Goal: Task Accomplishment & Management: Manage account settings

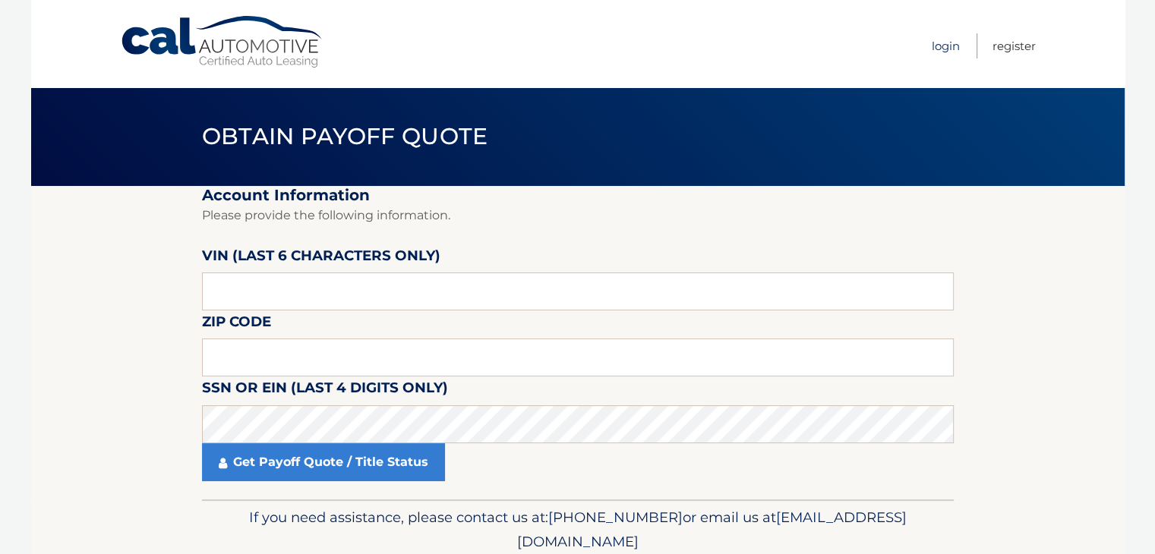
click at [951, 48] on link "Login" at bounding box center [946, 45] width 28 height 25
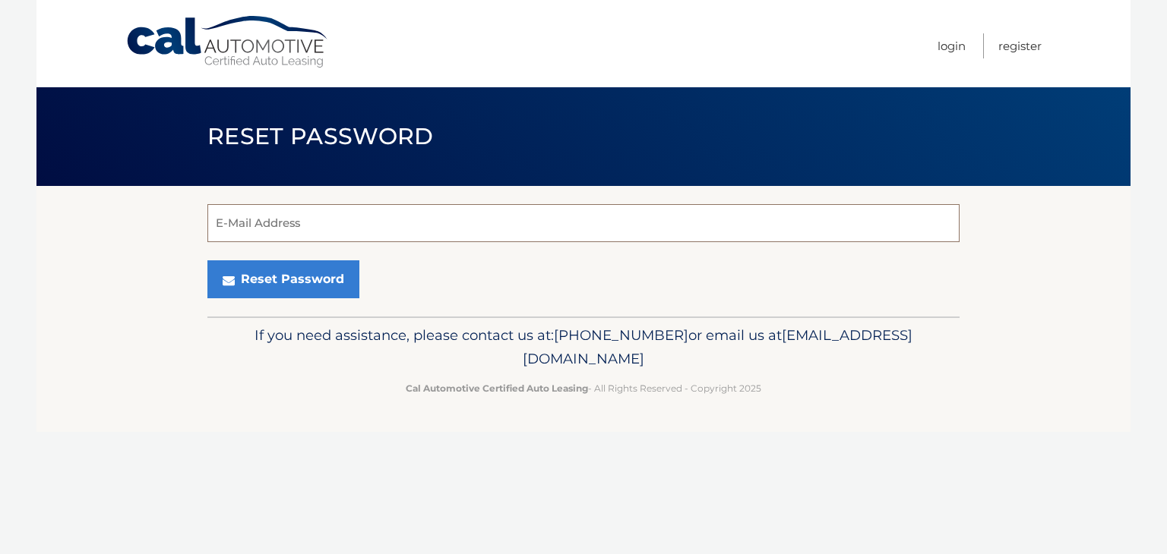
click at [315, 219] on input "E-Mail Address" at bounding box center [583, 223] width 752 height 38
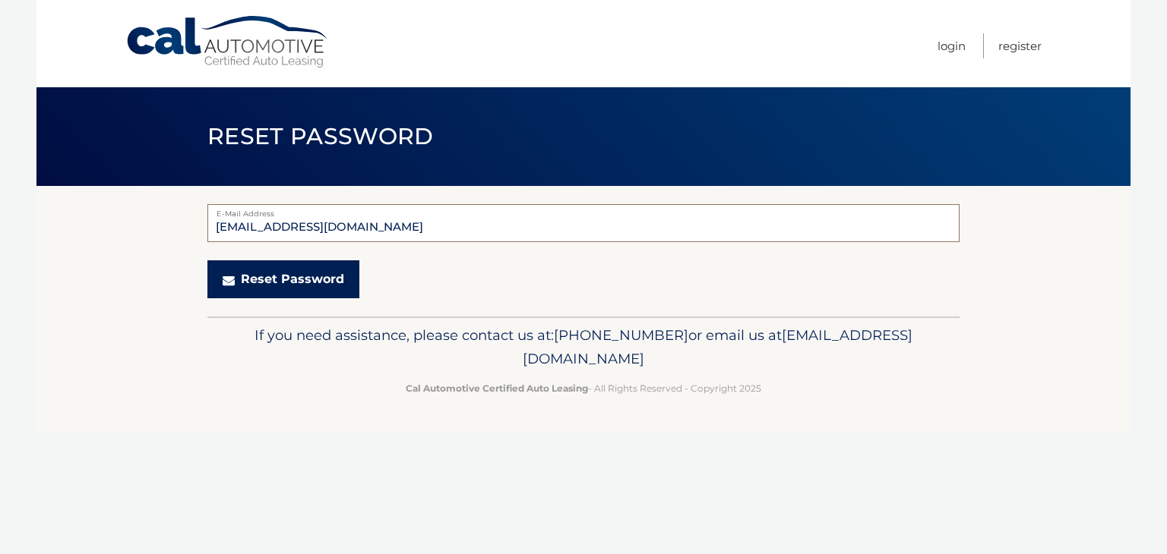
type input "pjsimeonidis@gmail.com"
click at [292, 280] on button "Reset Password" at bounding box center [283, 280] width 152 height 38
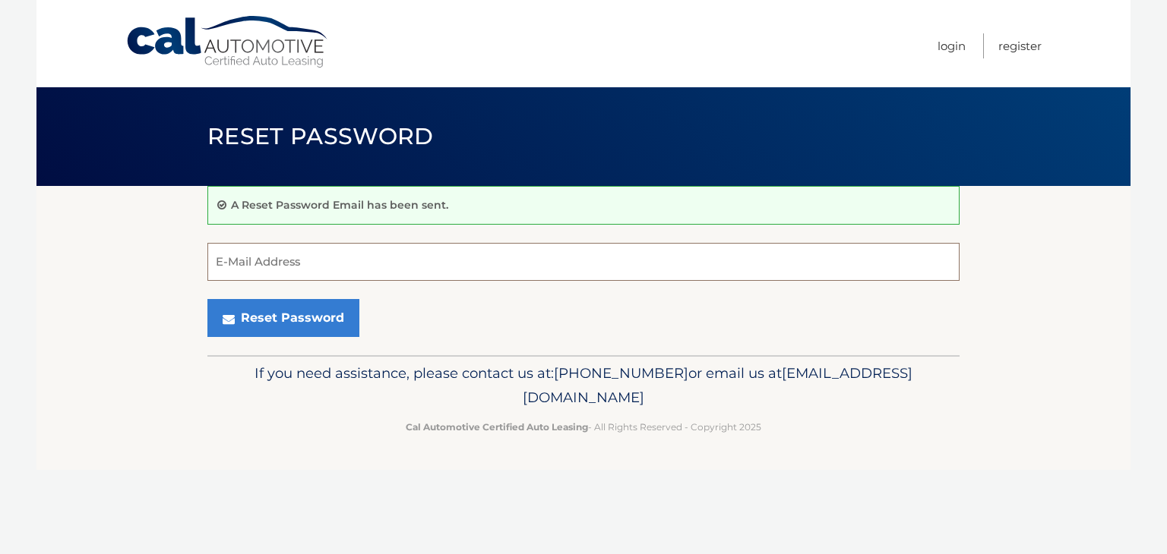
click at [261, 261] on input "E-Mail Address" at bounding box center [583, 262] width 752 height 38
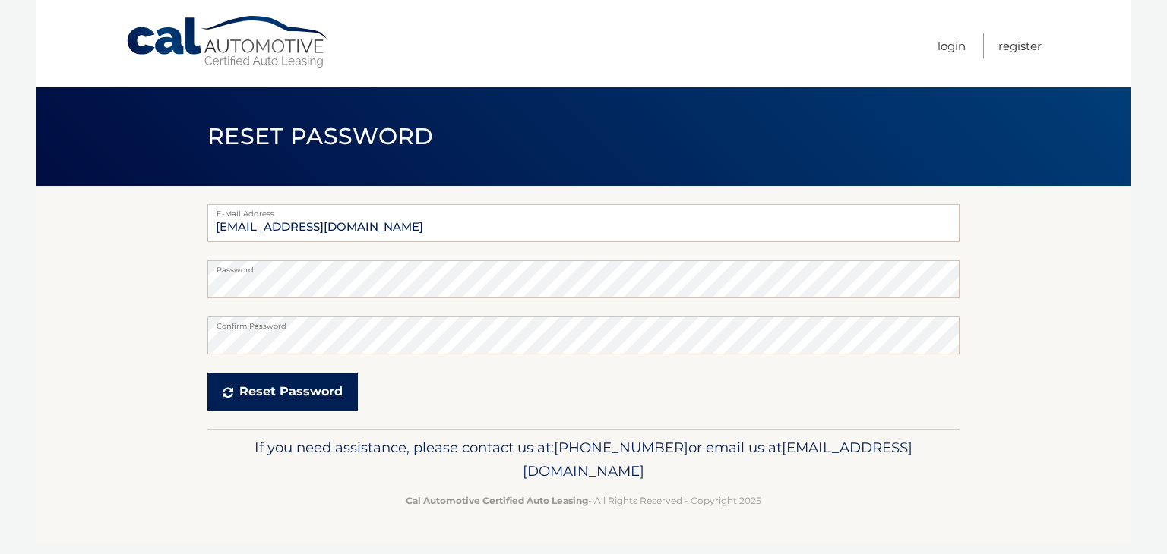
click at [276, 390] on button "Reset Password" at bounding box center [282, 392] width 150 height 38
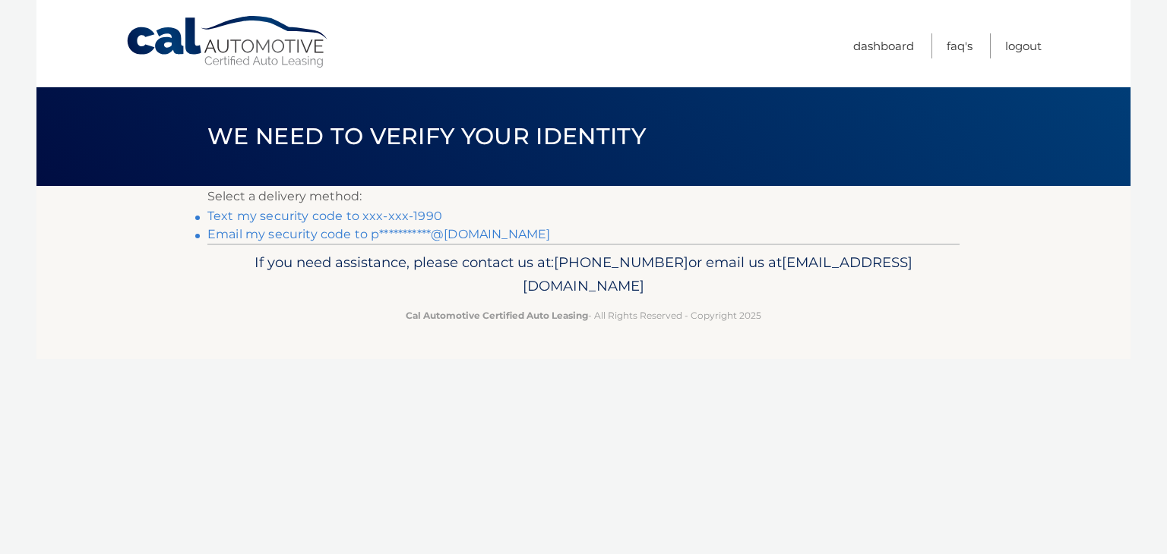
click at [319, 216] on link "Text my security code to xxx-xxx-1990" at bounding box center [324, 216] width 235 height 14
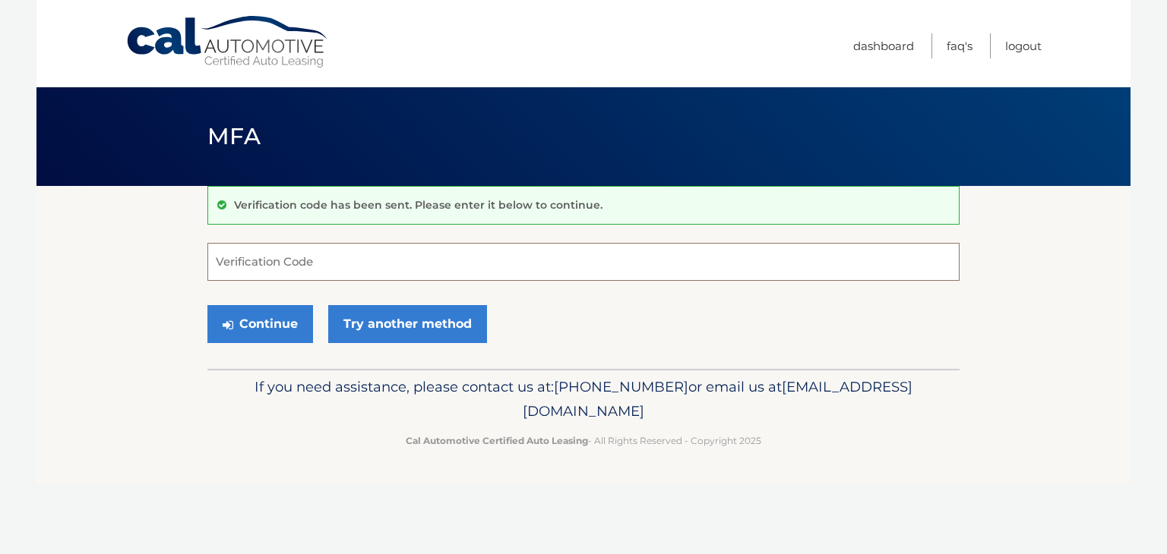
click at [314, 265] on input "Verification Code" at bounding box center [583, 262] width 752 height 38
type input "652830"
click at [261, 321] on button "Continue" at bounding box center [260, 324] width 106 height 38
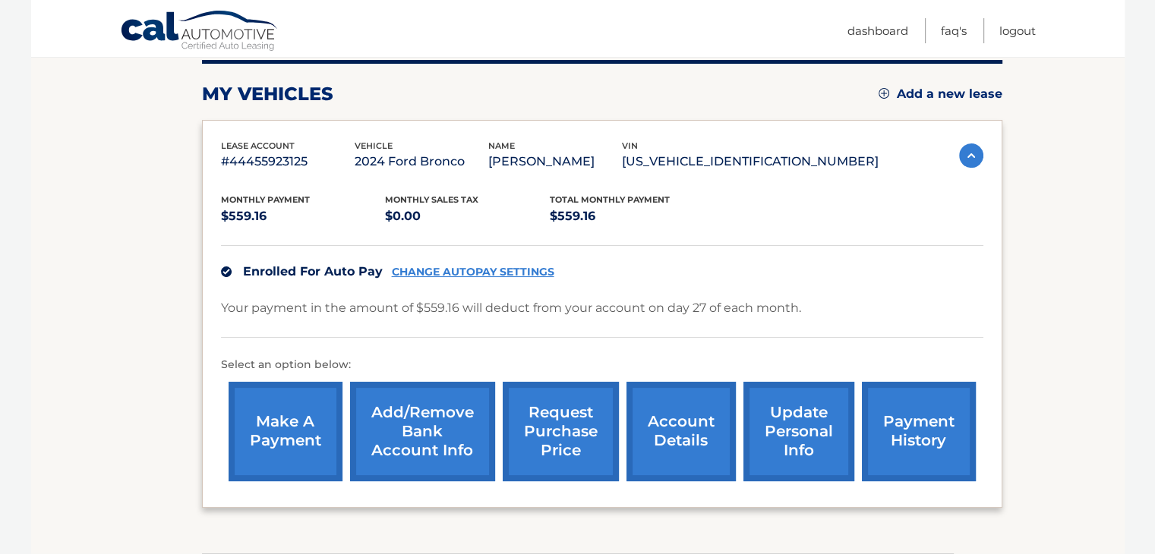
scroll to position [228, 0]
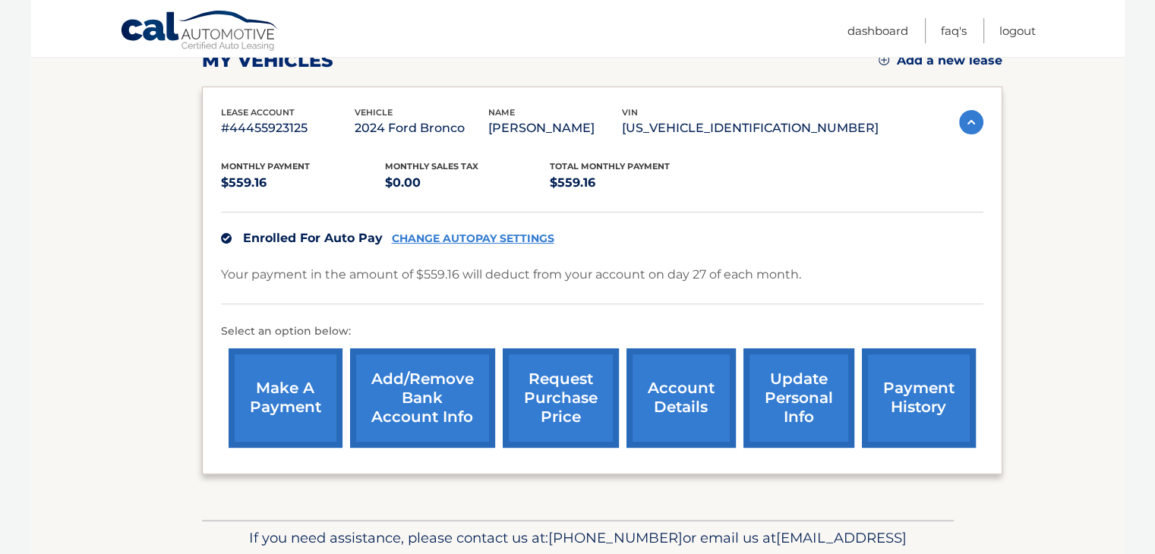
click at [920, 393] on link "payment history" at bounding box center [919, 398] width 114 height 99
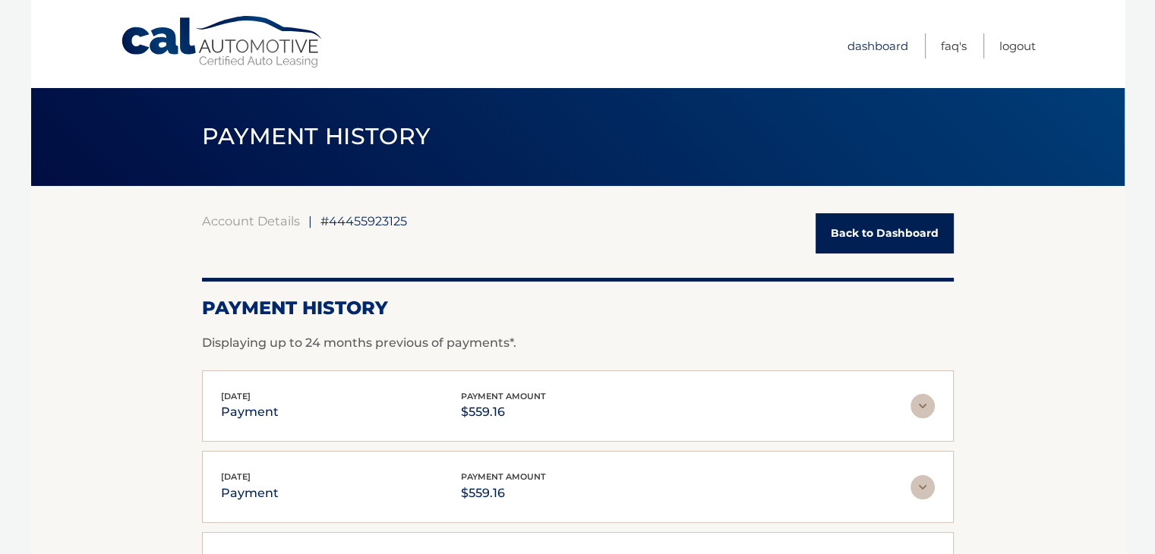
click at [873, 46] on link "Dashboard" at bounding box center [878, 45] width 61 height 25
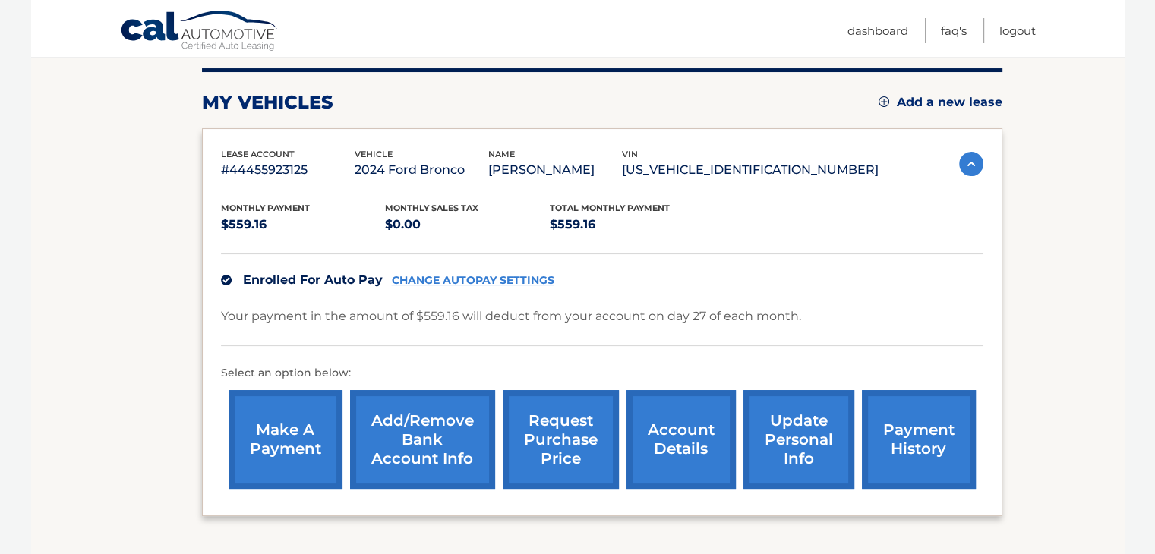
scroll to position [76, 0]
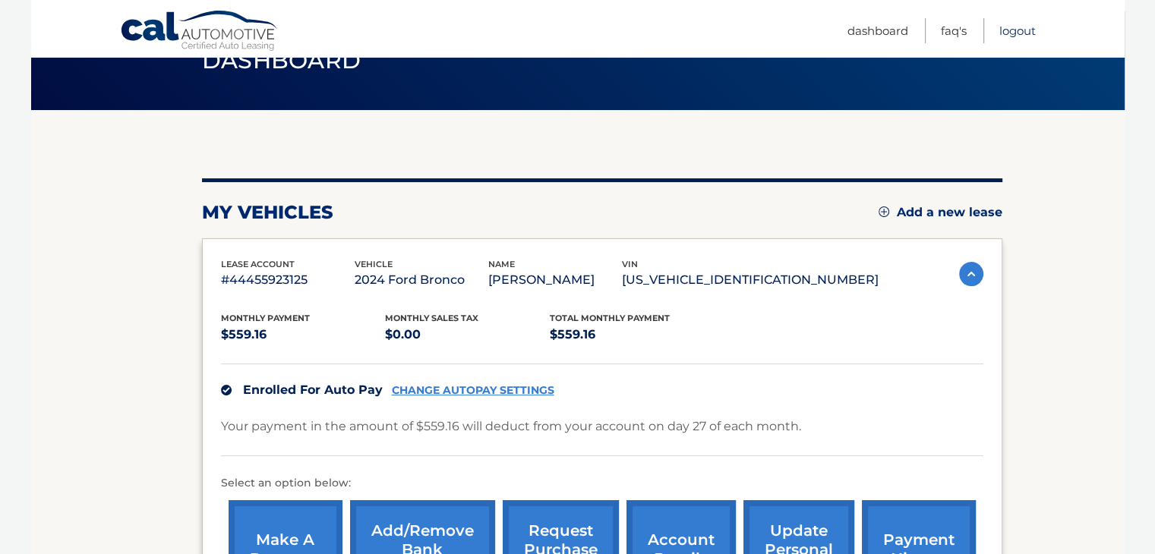
click at [1018, 28] on link "Logout" at bounding box center [1017, 30] width 36 height 25
